Goal: Task Accomplishment & Management: Complete application form

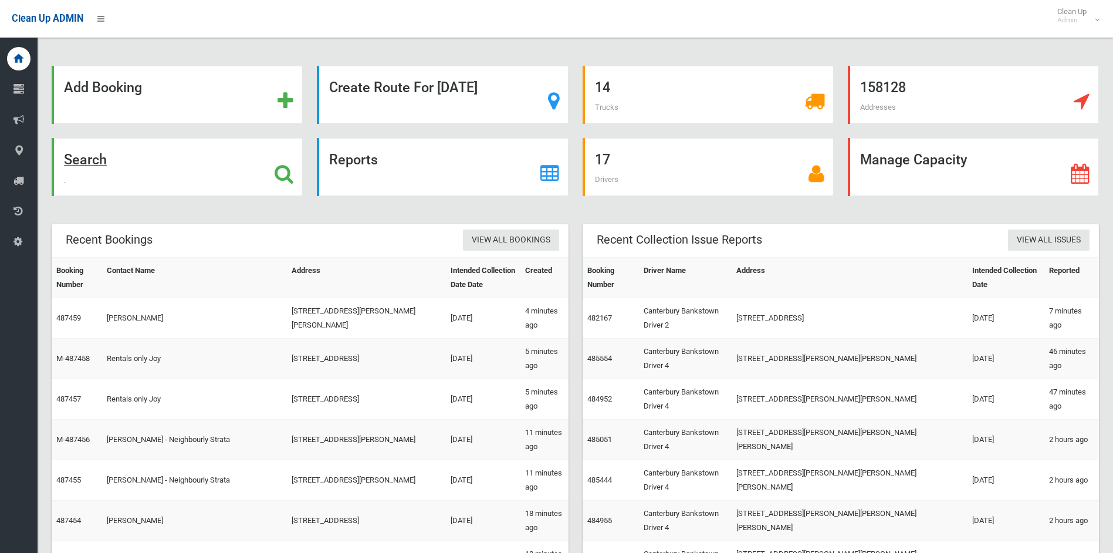
click at [100, 154] on strong "Search" at bounding box center [85, 159] width 43 height 16
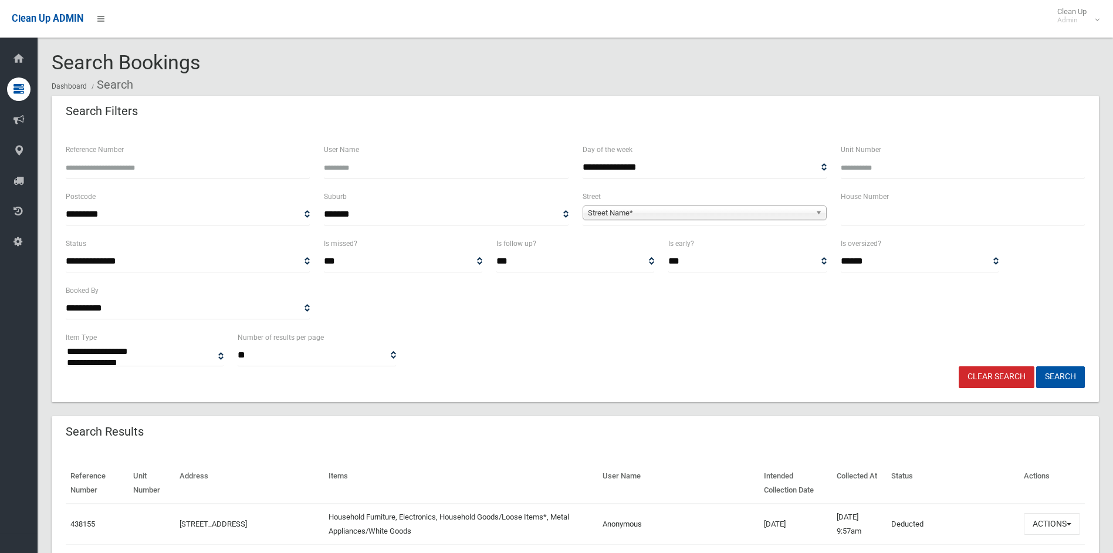
select select
click at [610, 215] on span "Street Name*" at bounding box center [699, 213] width 223 height 14
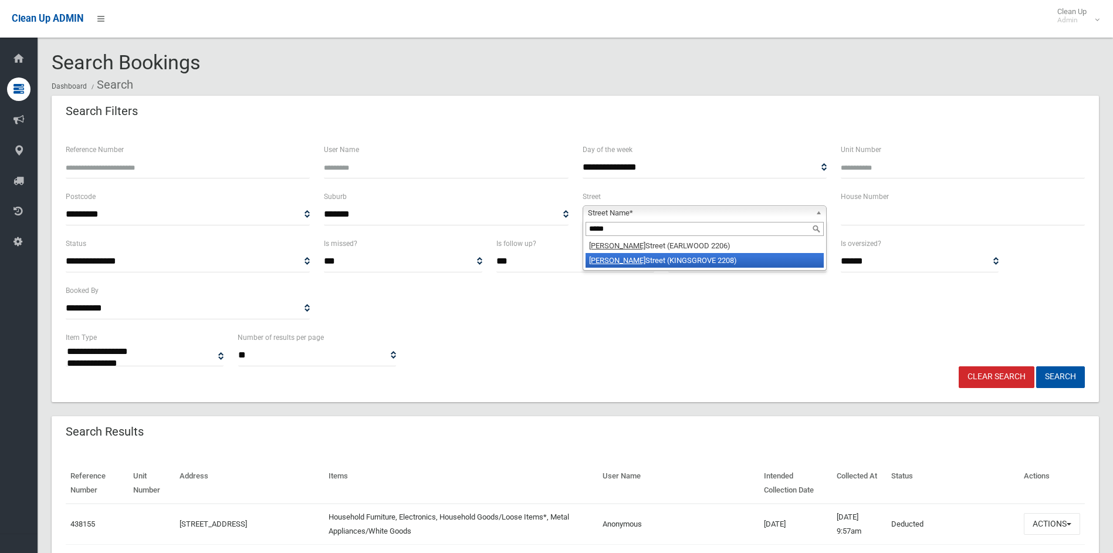
type input "*****"
click at [597, 261] on em "Homer" at bounding box center [617, 260] width 56 height 9
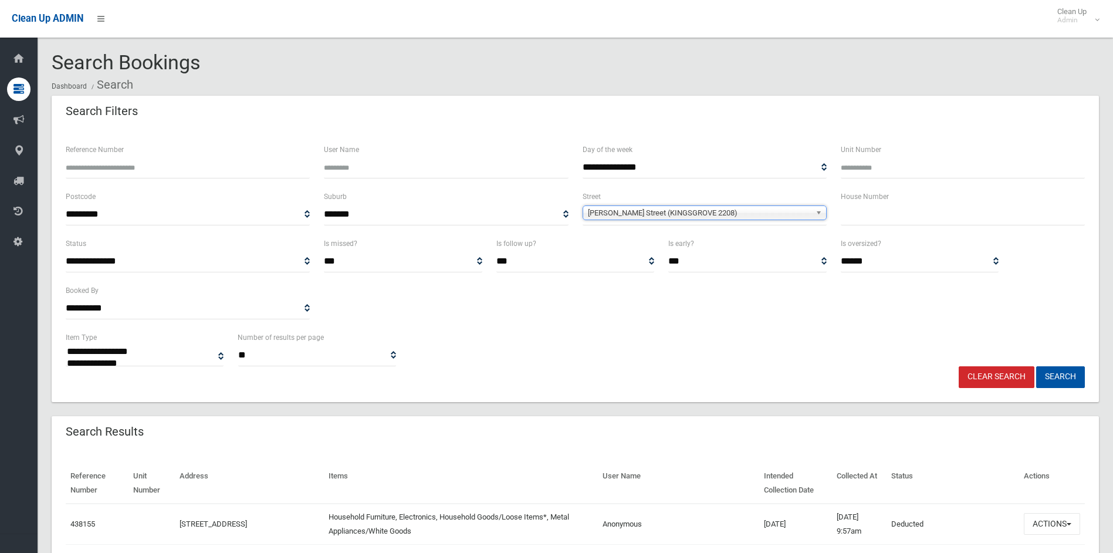
click at [897, 217] on input "text" at bounding box center [963, 215] width 244 height 22
type input "***"
click at [1036, 366] on button "Search" at bounding box center [1060, 377] width 49 height 22
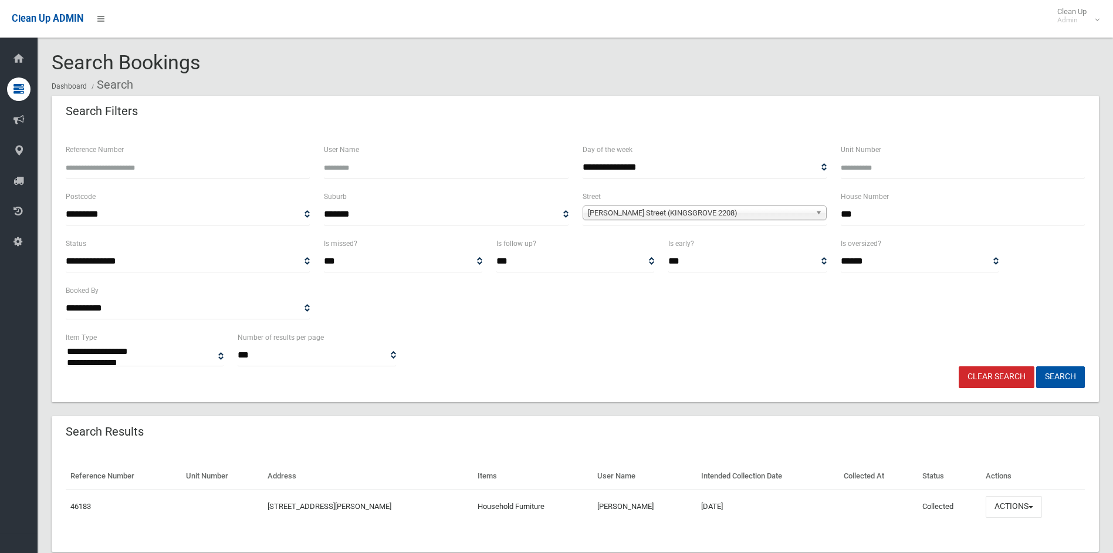
select select
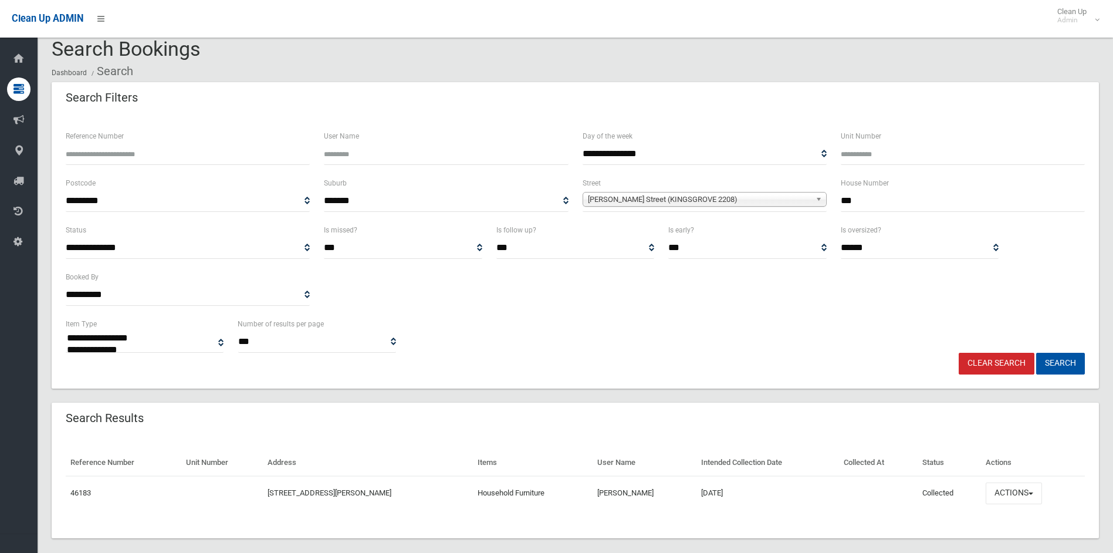
scroll to position [27, 0]
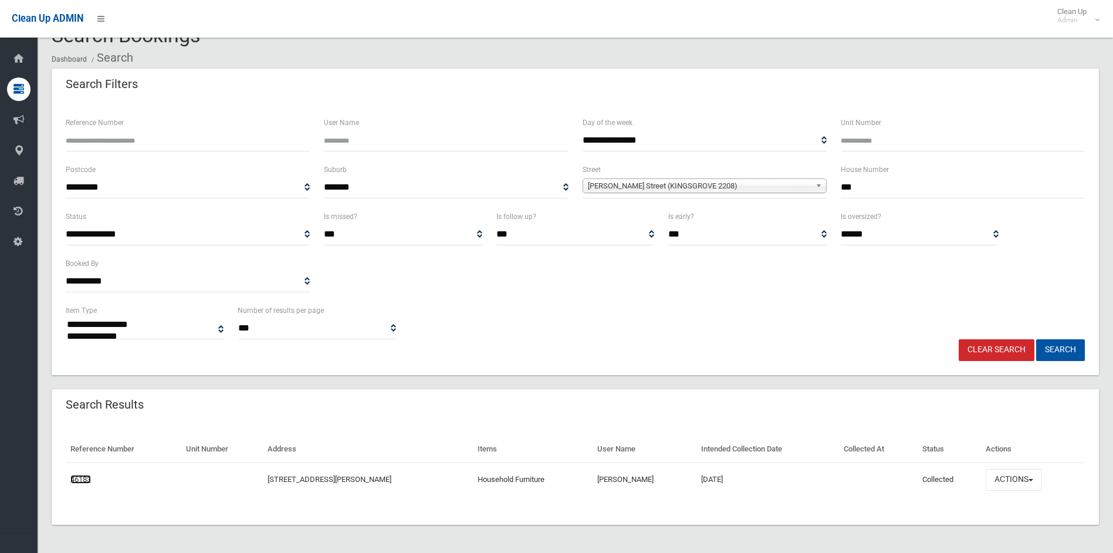
click at [86, 482] on link "46183" at bounding box center [80, 479] width 21 height 9
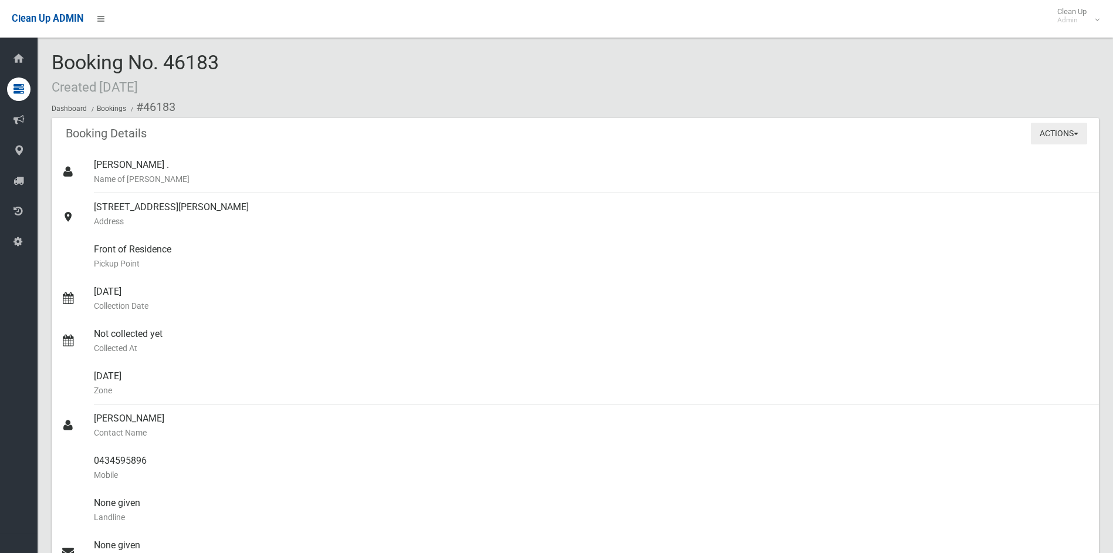
click at [1051, 133] on button "Actions" at bounding box center [1059, 134] width 56 height 22
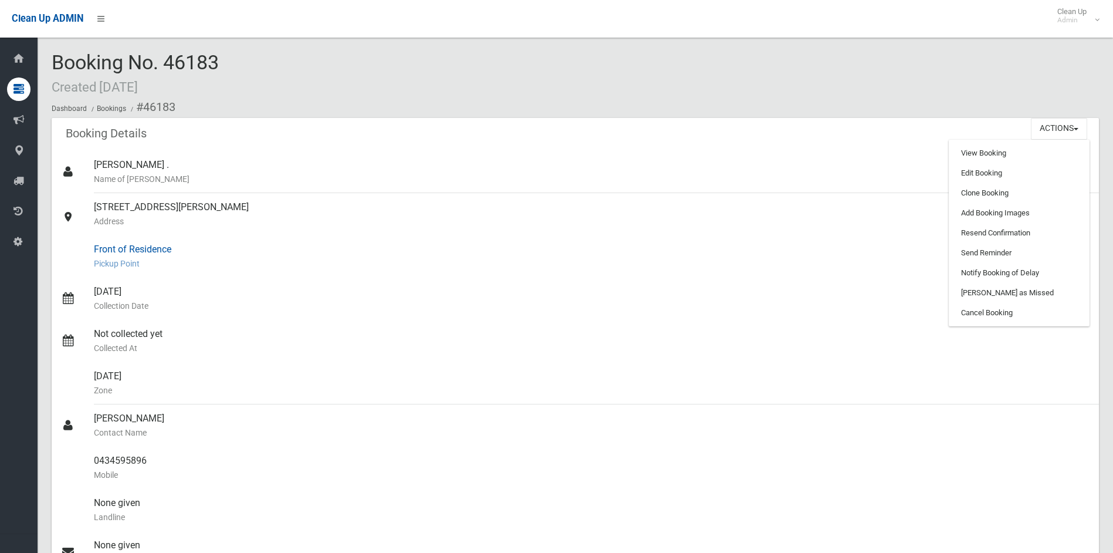
click at [746, 267] on small "Pickup Point" at bounding box center [592, 263] width 996 height 14
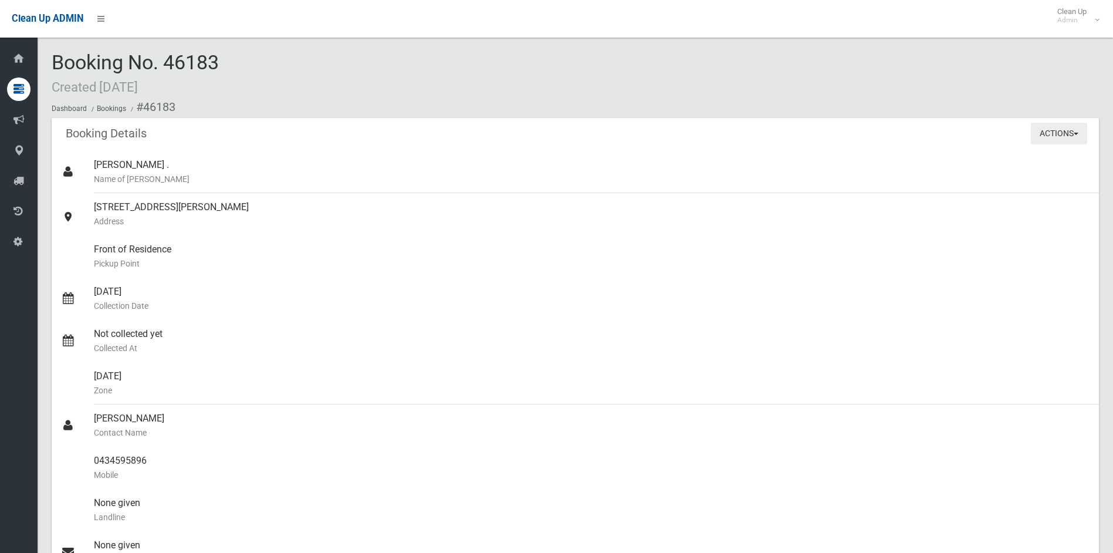
click at [1036, 131] on button "Actions" at bounding box center [1059, 134] width 56 height 22
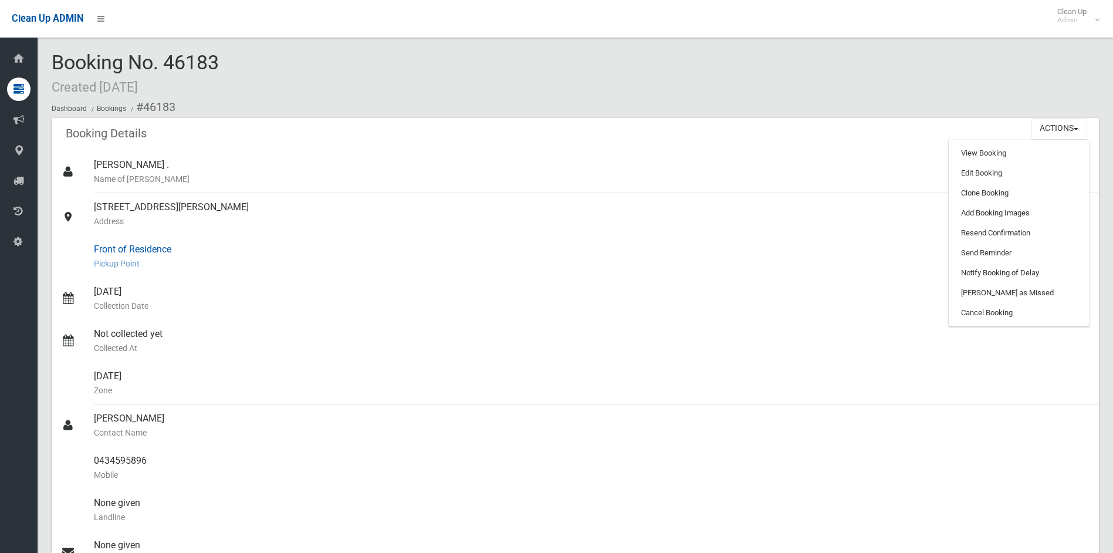
click at [427, 255] on div "Front of Residence Pickup Point" at bounding box center [592, 256] width 996 height 42
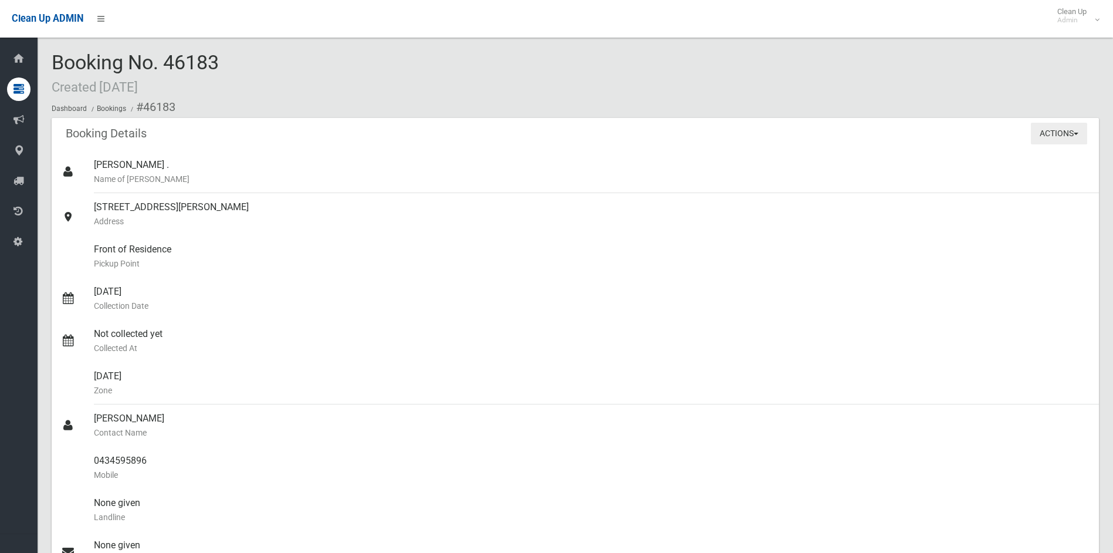
click at [1075, 127] on button "Actions" at bounding box center [1059, 134] width 56 height 22
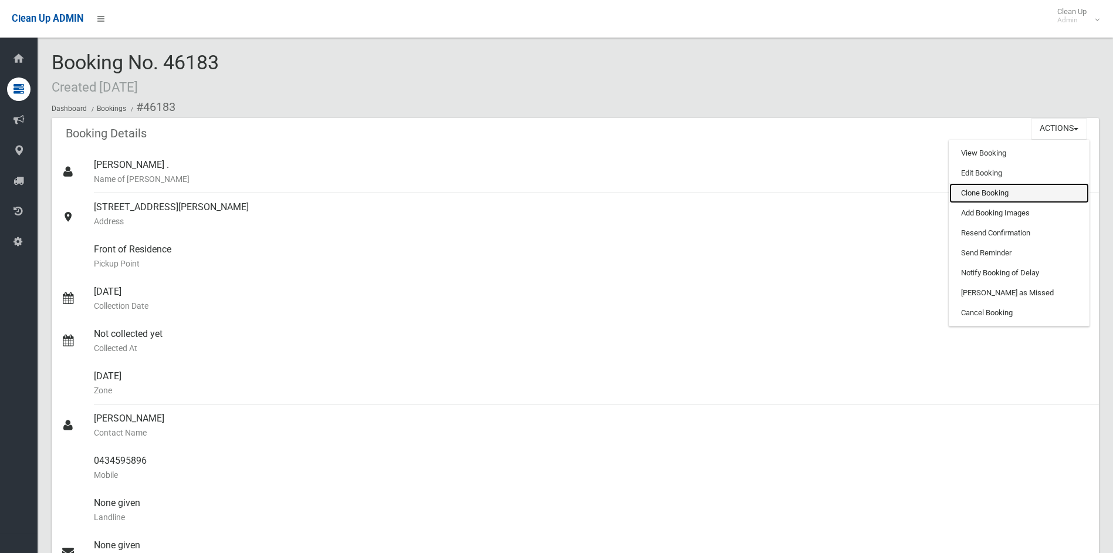
click at [977, 191] on link "Clone Booking" at bounding box center [1019, 193] width 140 height 20
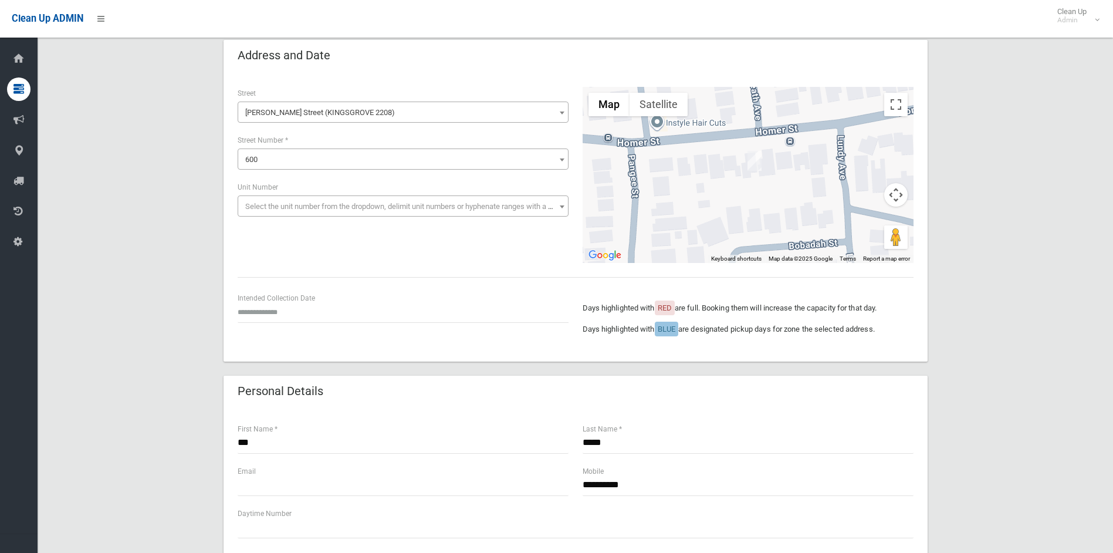
scroll to position [117, 0]
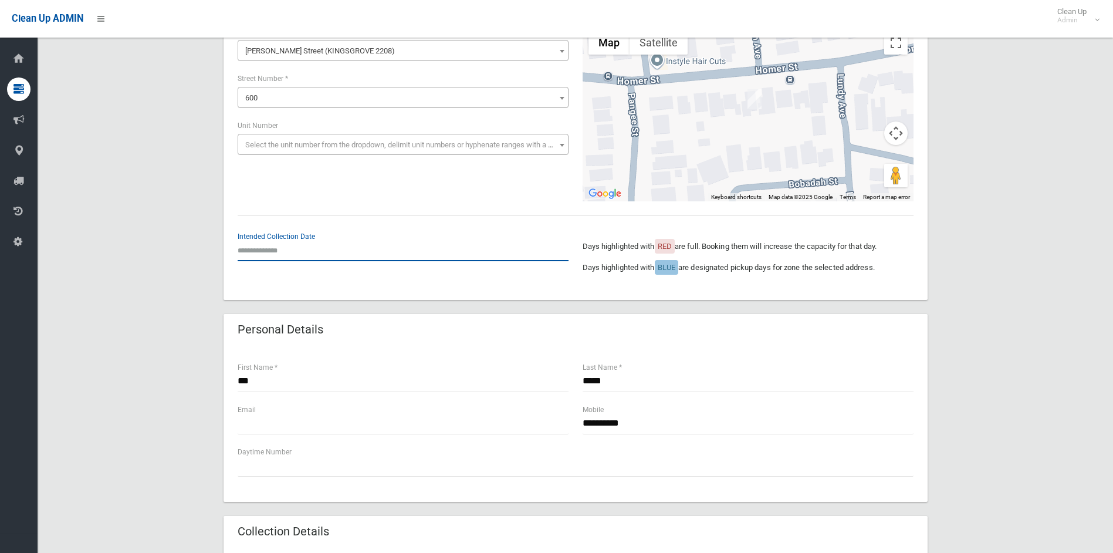
click at [266, 246] on input "text" at bounding box center [403, 250] width 331 height 22
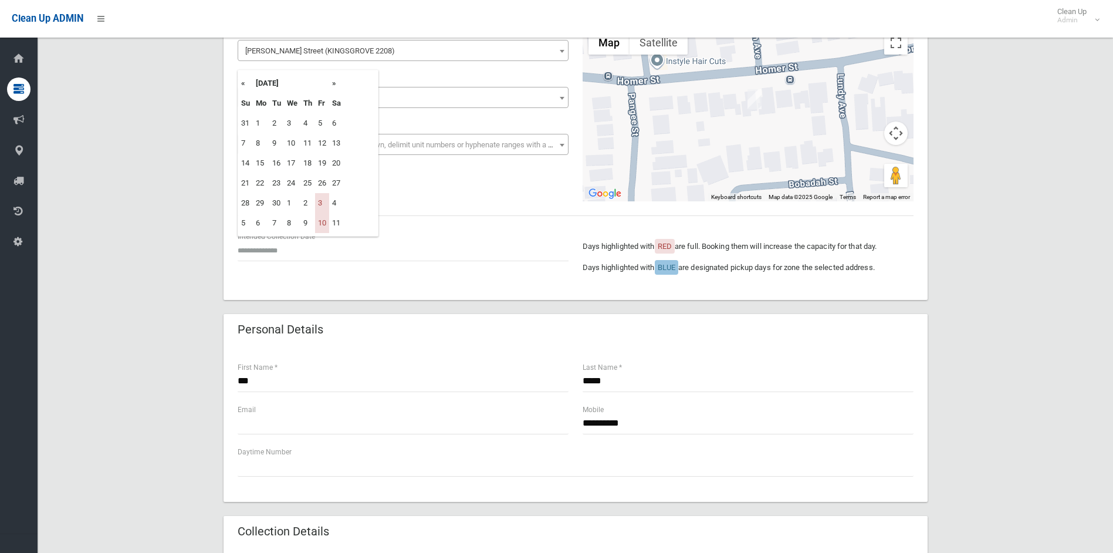
click at [333, 86] on th "»" at bounding box center [336, 83] width 15 height 20
click at [324, 184] on td "24" at bounding box center [322, 183] width 14 height 20
type input "**********"
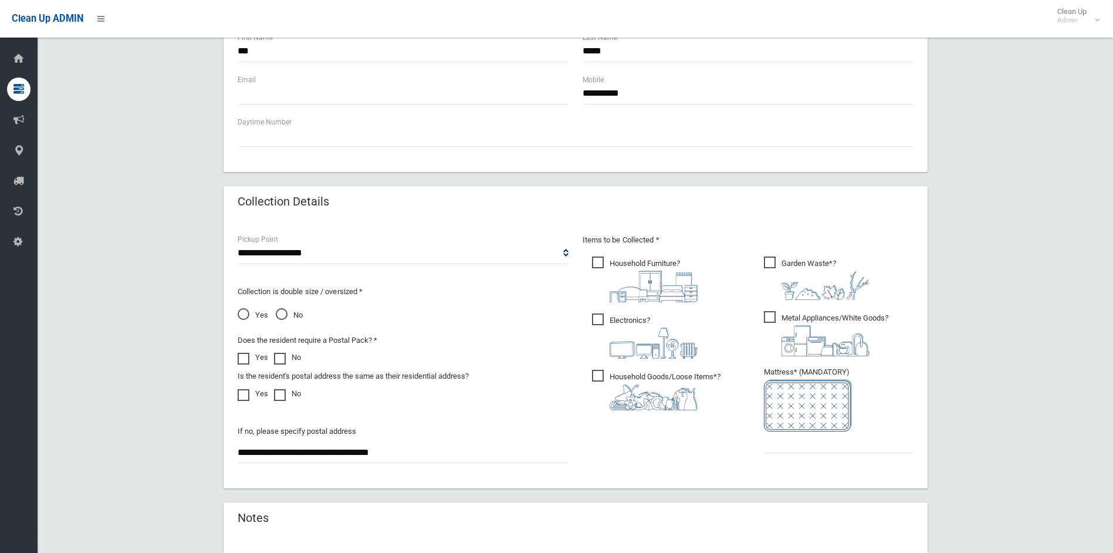
scroll to position [469, 0]
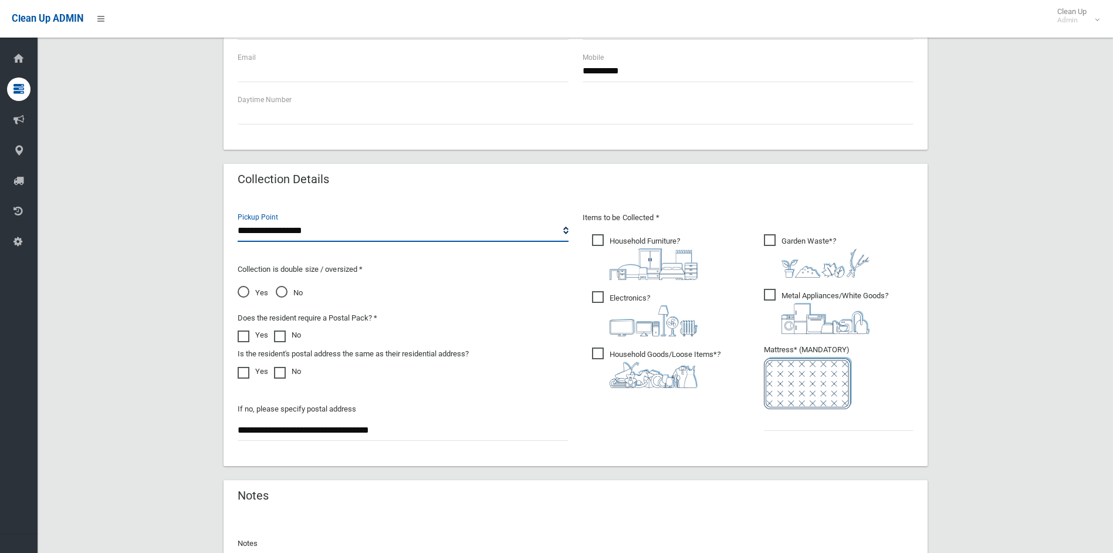
click at [330, 227] on select "**********" at bounding box center [403, 231] width 331 height 22
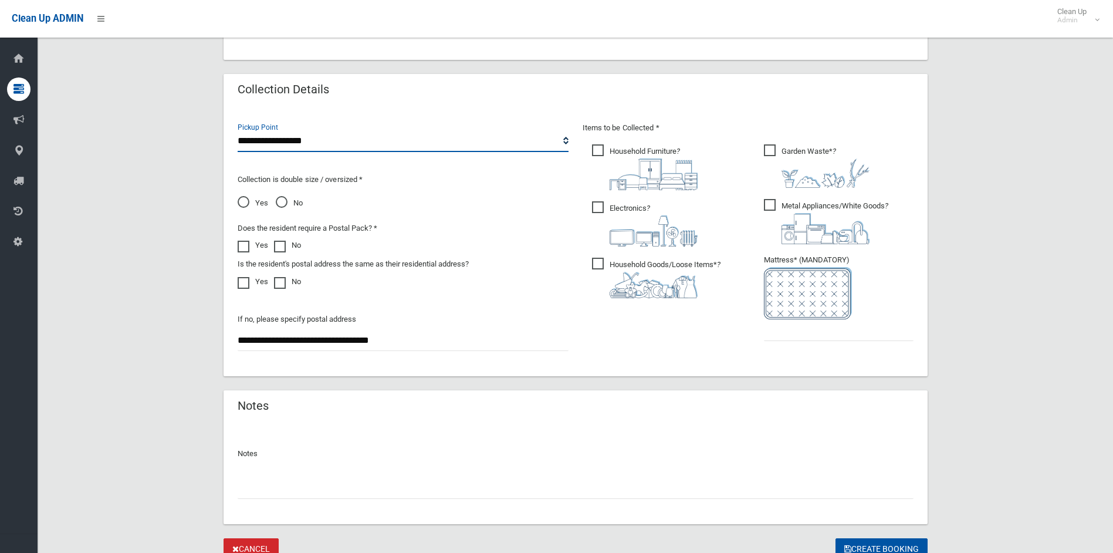
scroll to position [608, 0]
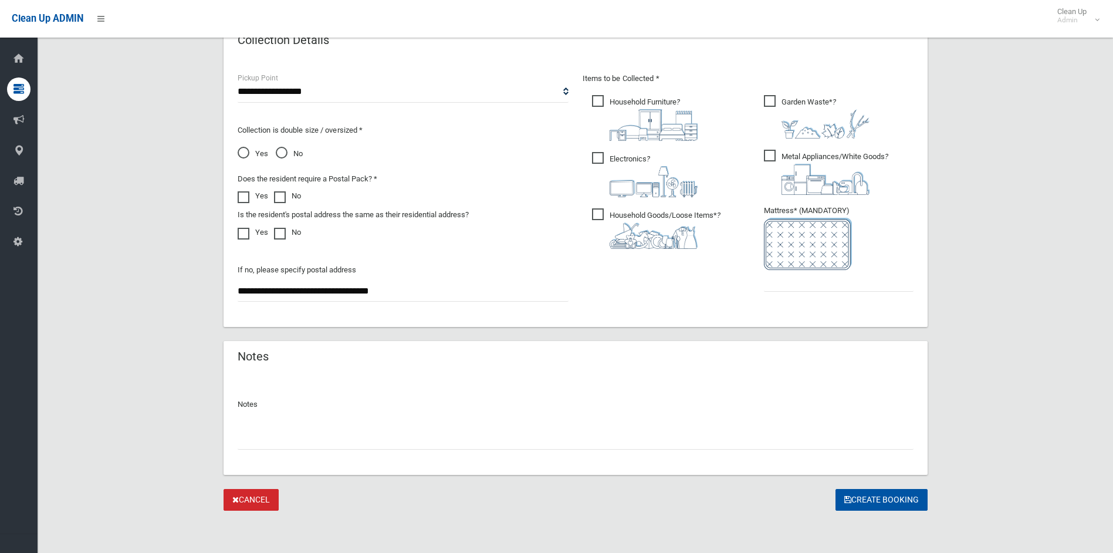
click at [368, 441] on input "text" at bounding box center [576, 439] width 676 height 22
type input "*"
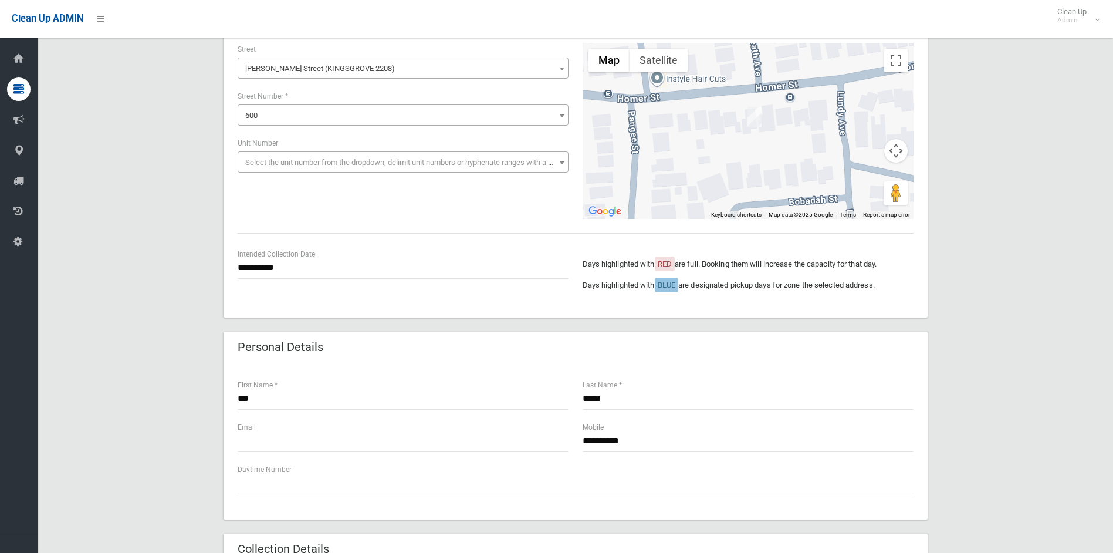
scroll to position [0, 0]
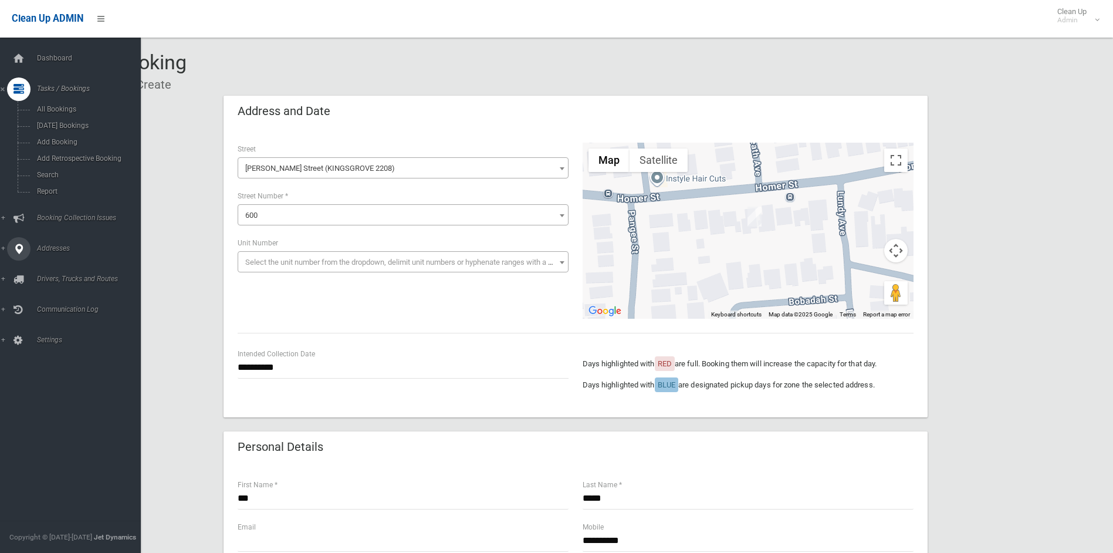
click at [36, 242] on link "Addresses" at bounding box center [75, 248] width 150 height 23
click at [35, 165] on link "All Addresses" at bounding box center [75, 170] width 150 height 16
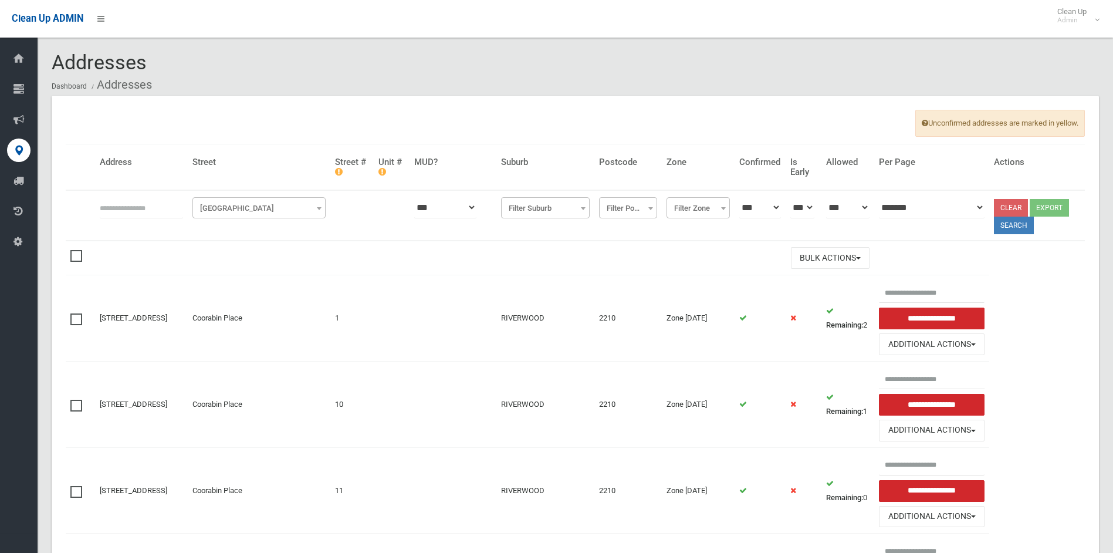
click at [251, 205] on span "[GEOGRAPHIC_DATA]" at bounding box center [258, 208] width 127 height 16
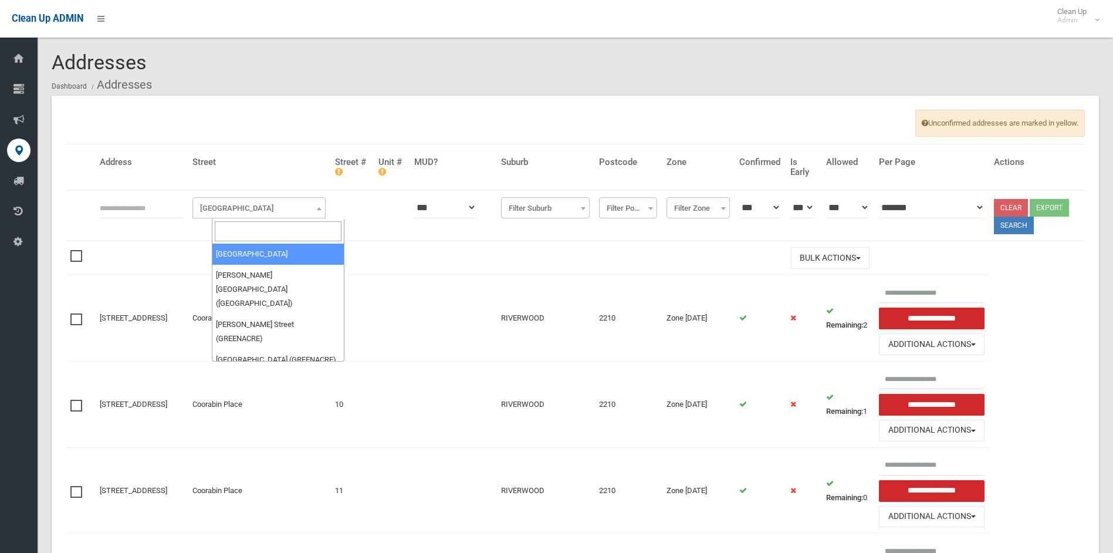
click at [251, 229] on input "search" at bounding box center [278, 231] width 127 height 20
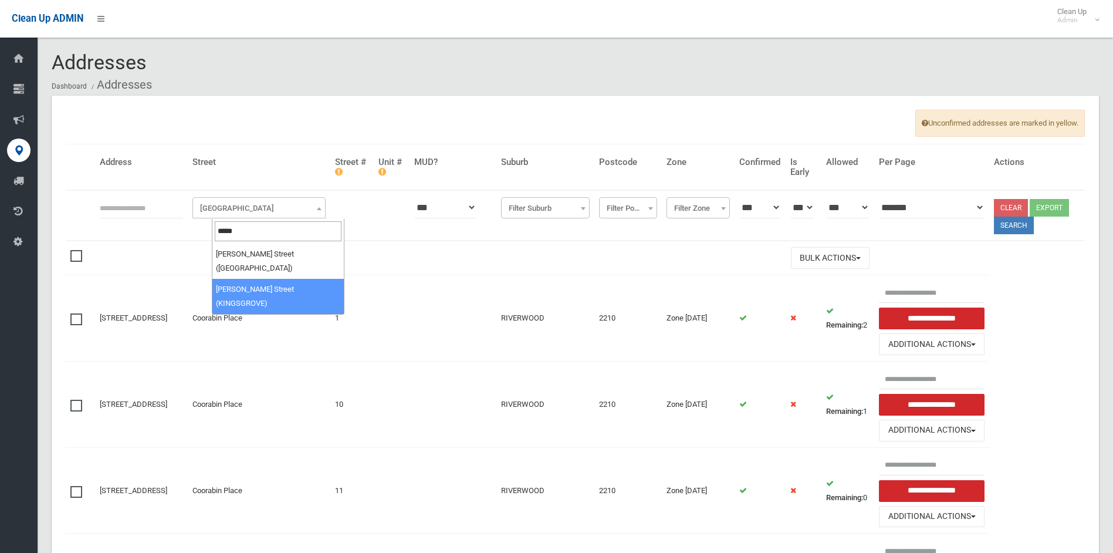
type input "*****"
select select "***"
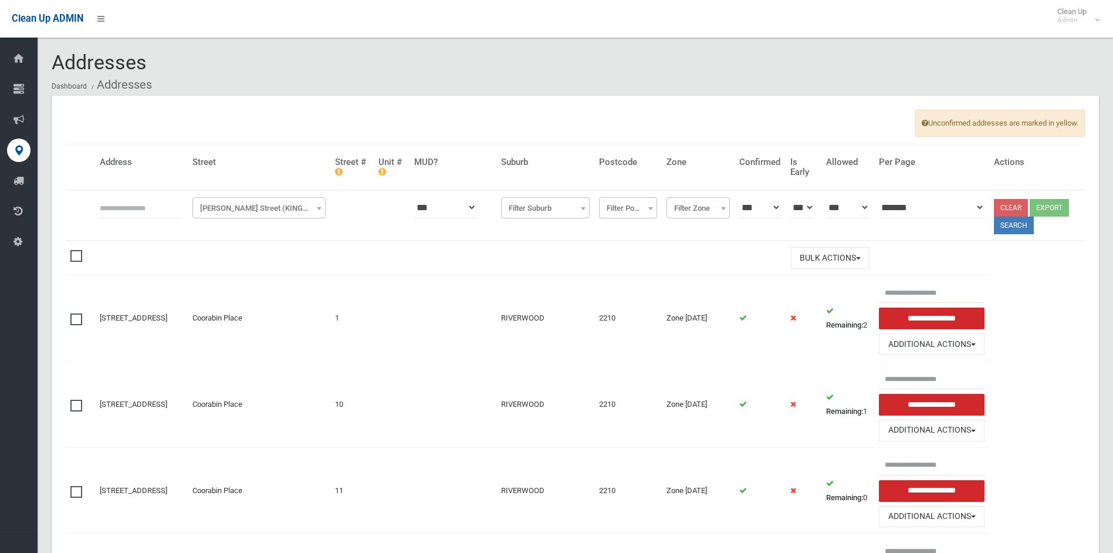
click at [149, 211] on input "text" at bounding box center [141, 208] width 83 height 22
type input "***"
click button at bounding box center [0, 0] width 0 height 0
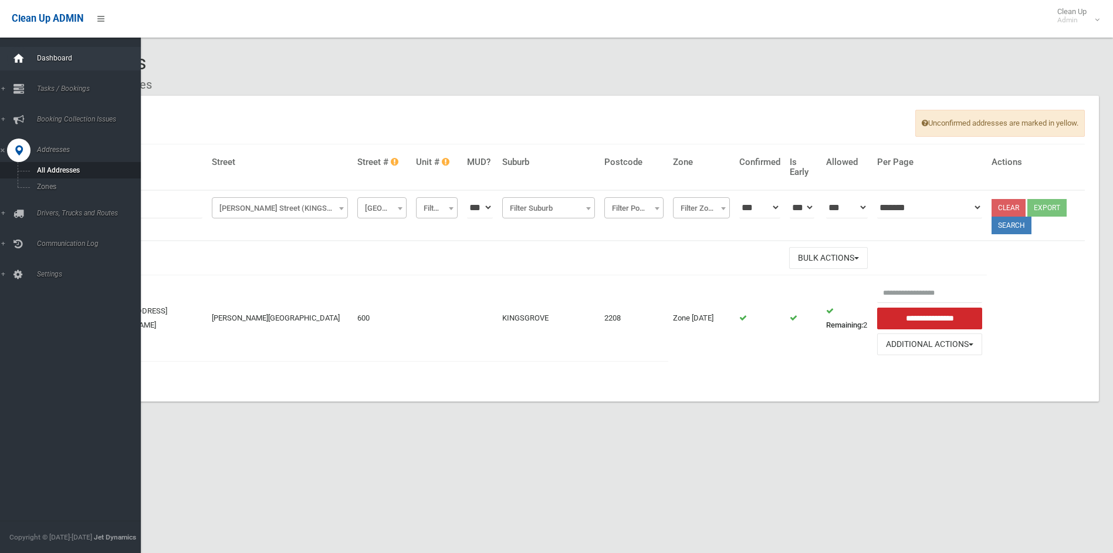
click at [17, 56] on icon at bounding box center [18, 58] width 13 height 23
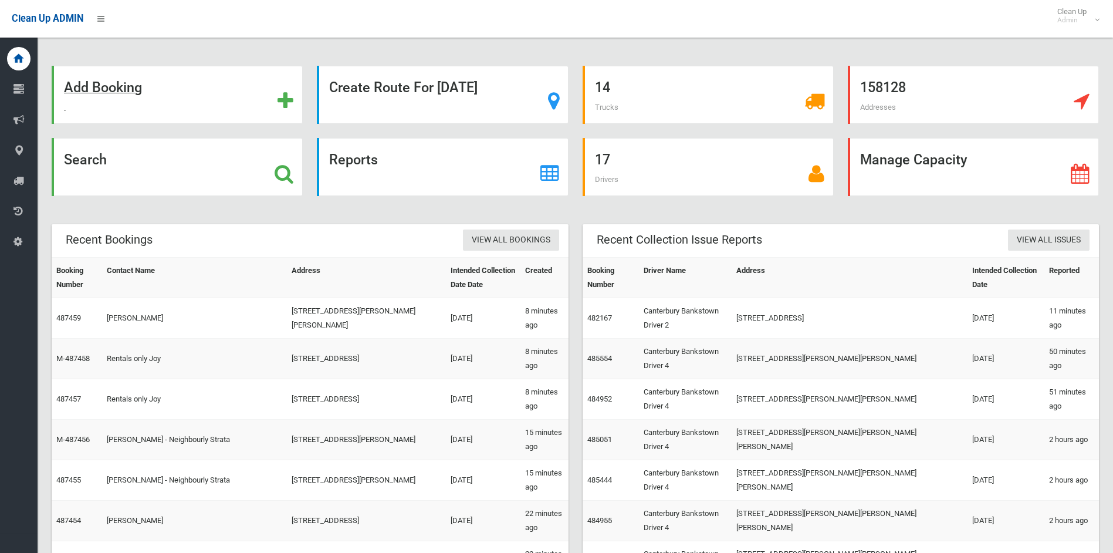
click at [125, 87] on strong "Add Booking" at bounding box center [103, 87] width 78 height 16
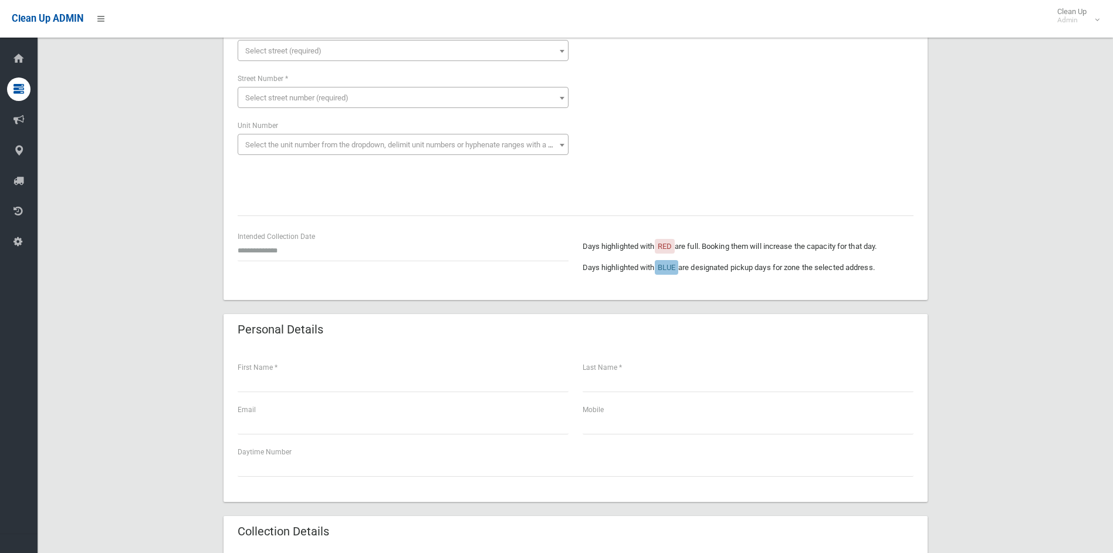
scroll to position [235, 0]
